Goal: Task Accomplishment & Management: Manage account settings

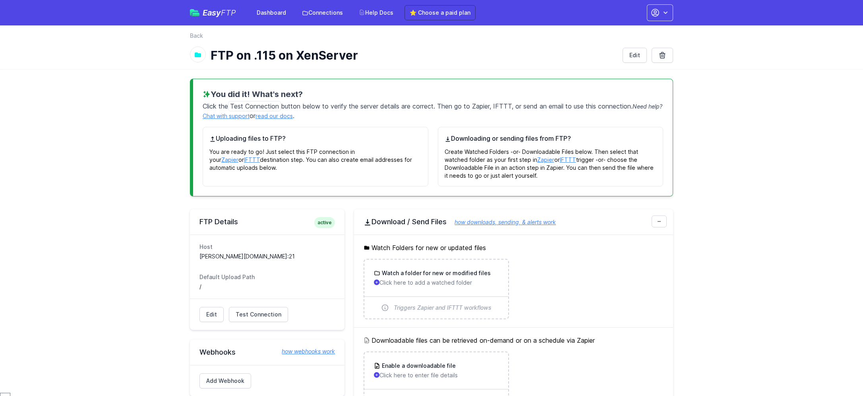
scroll to position [358, 0]
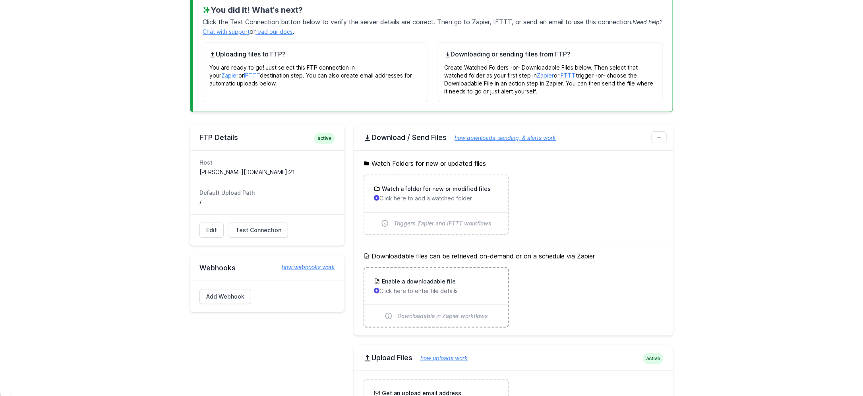
scroll to position [60, 0]
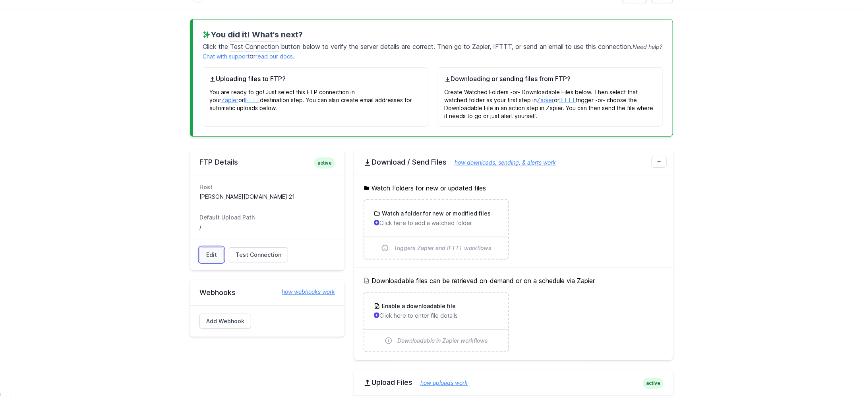
click at [214, 256] on link "Edit" at bounding box center [211, 254] width 24 height 15
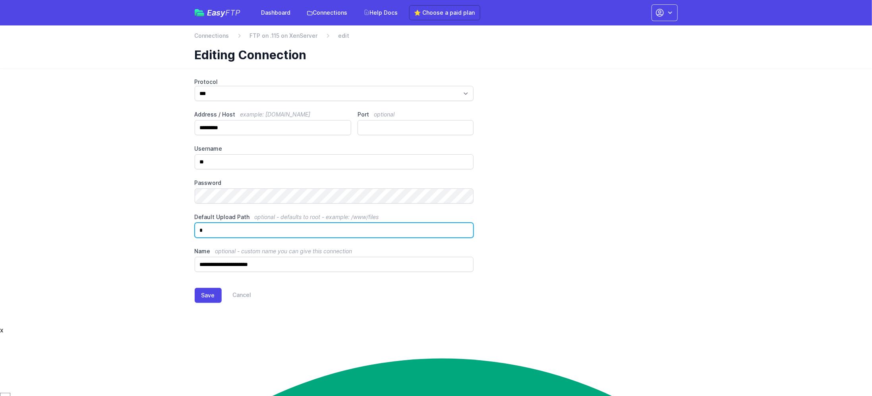
click at [220, 232] on input "*" at bounding box center [334, 229] width 279 height 15
type input "*********"
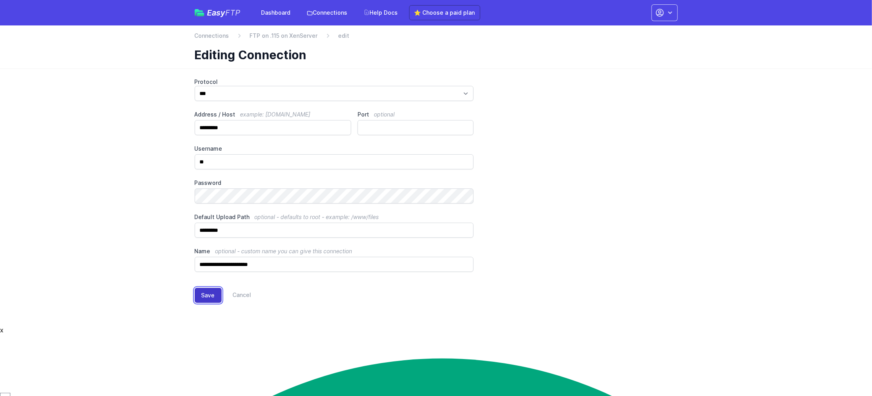
click at [210, 295] on button "Save" at bounding box center [208, 295] width 27 height 15
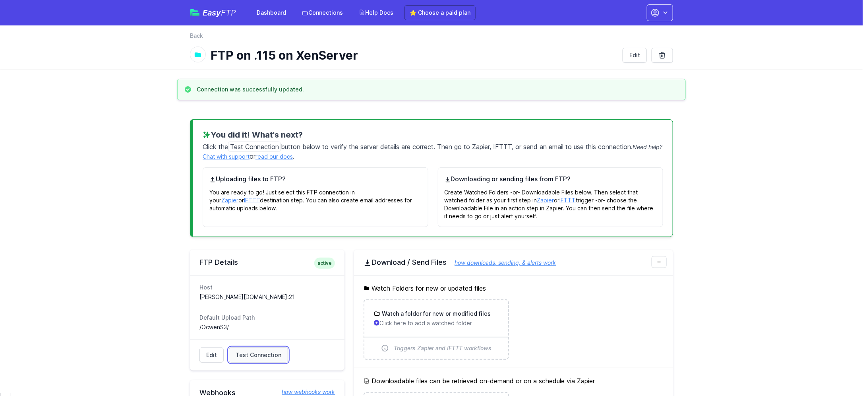
click at [262, 350] on link "Test Connection" at bounding box center [258, 354] width 59 height 15
click at [206, 354] on link "Edit" at bounding box center [211, 354] width 24 height 15
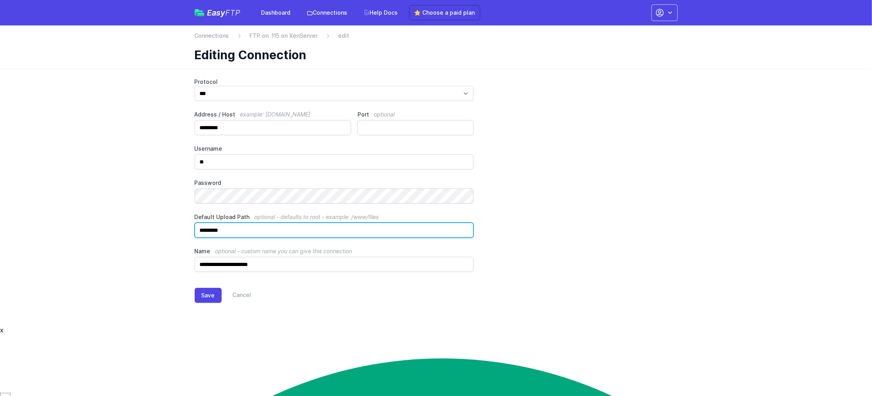
drag, startPoint x: 245, startPoint y: 229, endPoint x: 52, endPoint y: 237, distance: 192.8
click at [52, 237] on main "**********" at bounding box center [436, 196] width 872 height 257
type input "*"
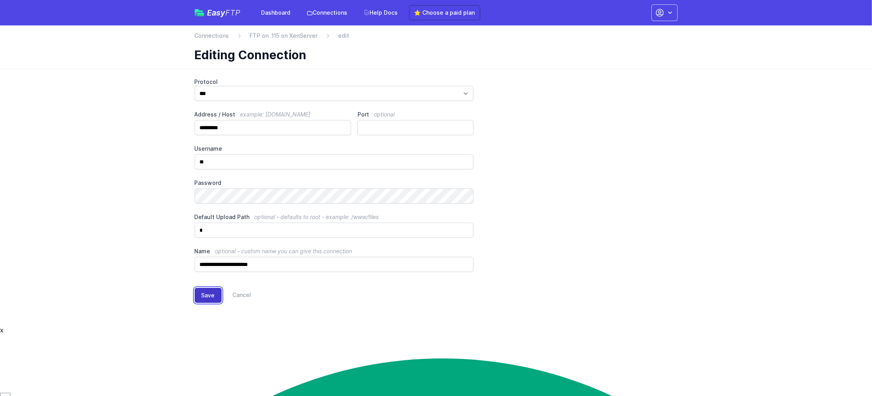
click at [207, 299] on button "Save" at bounding box center [208, 295] width 27 height 15
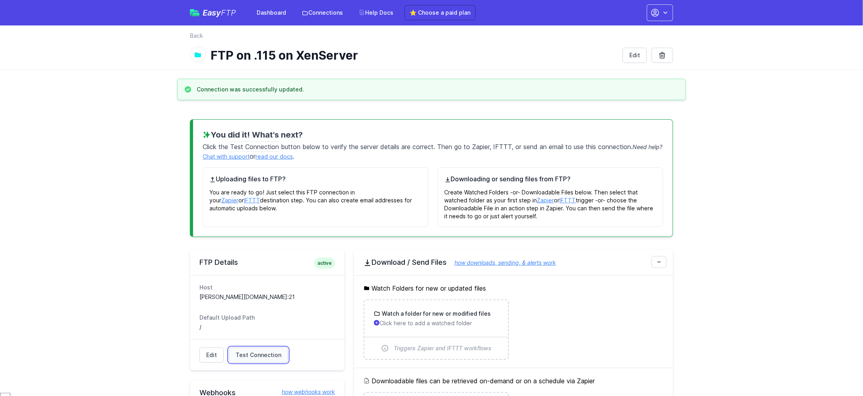
click at [249, 352] on span "Test Connection" at bounding box center [259, 355] width 46 height 8
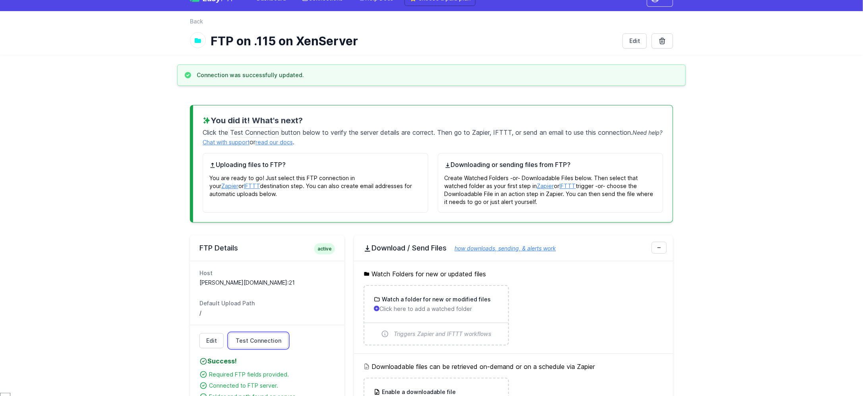
scroll to position [59, 0]
